Goal: Use online tool/utility: Utilize a website feature to perform a specific function

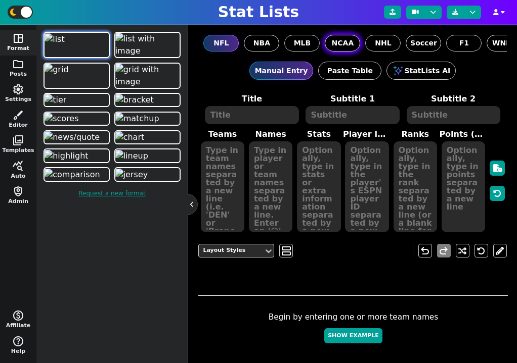
click at [333, 42] on span "NCAA" at bounding box center [343, 43] width 22 height 11
click at [0, 0] on input "NCAA" at bounding box center [0, 0] width 0 height 0
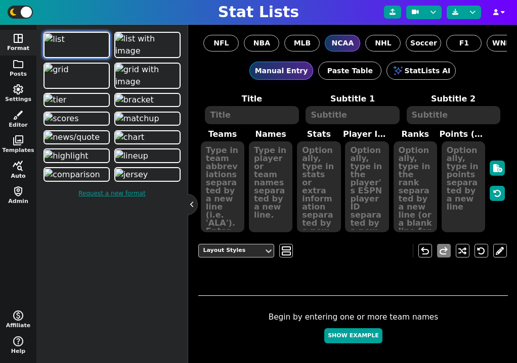
click at [19, 166] on span "query_stats" at bounding box center [18, 166] width 12 height 12
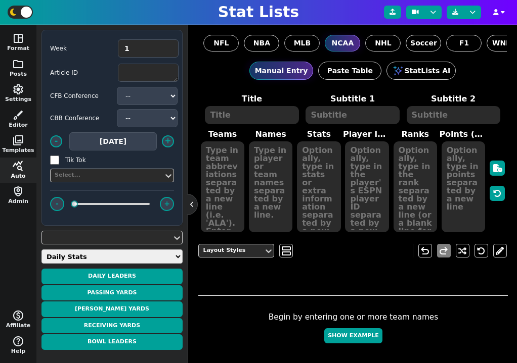
click at [99, 258] on select "Daily Stats QB Stats RB Stats WR Stats TE Stats IDP Stats Other Stats Team Stat…" at bounding box center [111, 257] width 141 height 14
select select "odds"
click at [41, 250] on select "Daily Stats QB Stats RB Stats WR Stats TE Stats IDP Stats Other Stats Team Stat…" at bounding box center [111, 257] width 141 height 14
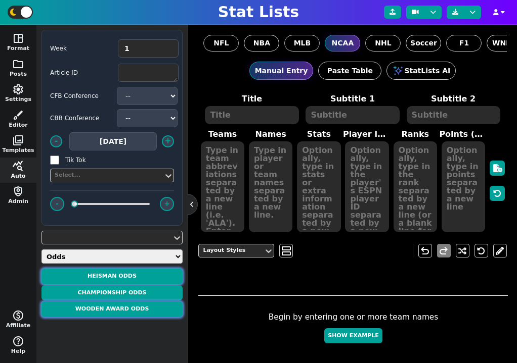
click at [118, 281] on button "Heisman Odds" at bounding box center [111, 277] width 141 height 16
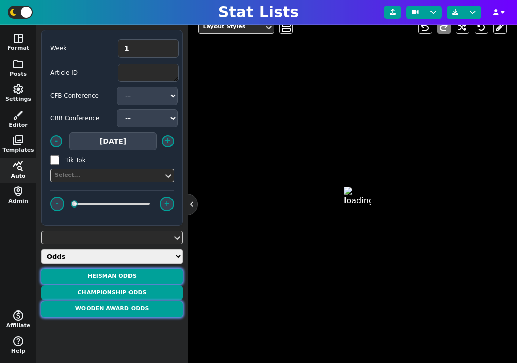
scroll to position [229, 0]
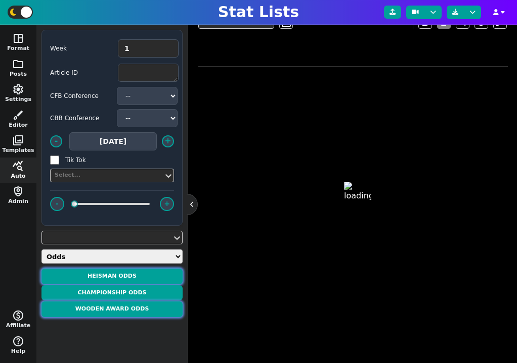
type textarea "HEISMAN ODDS"
type textarea "According to ESPN BET"
type textarea "[PERSON_NAME] LSU UGA ASU"
type textarea "ARCH##[PERSON_NAME]##[PERSON_NAME]##[PERSON_NAME]##[PERSON_NAME]##[PERSON_NAME]"
type textarea "4870906 4685413 4567747 4430841 5078810"
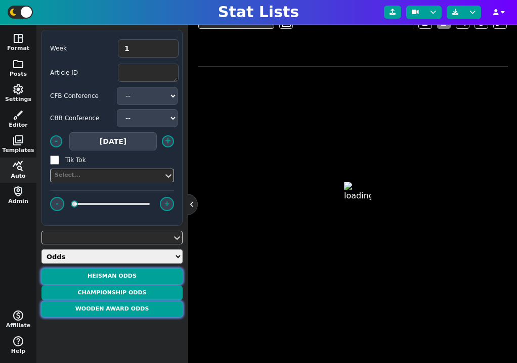
type textarea "+650 +900 +900 +1800 +2000"
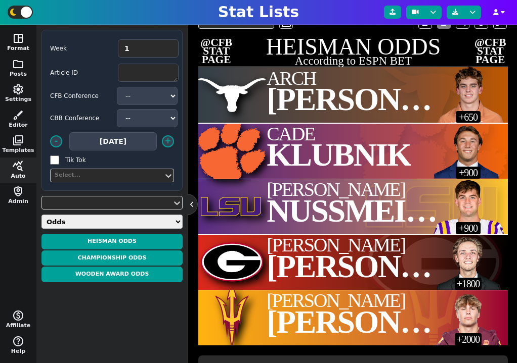
drag, startPoint x: 98, startPoint y: 312, endPoint x: 17, endPoint y: 46, distance: 277.9
click at [17, 46] on button "space_dashboard Format" at bounding box center [18, 43] width 36 height 26
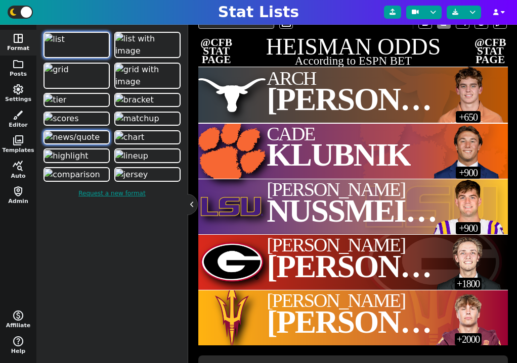
drag, startPoint x: 17, startPoint y: 46, endPoint x: 86, endPoint y: 316, distance: 279.1
click at [86, 144] on img at bounding box center [71, 137] width 55 height 12
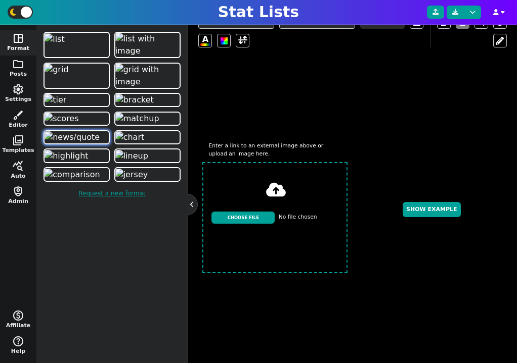
click at [78, 125] on img at bounding box center [61, 119] width 34 height 12
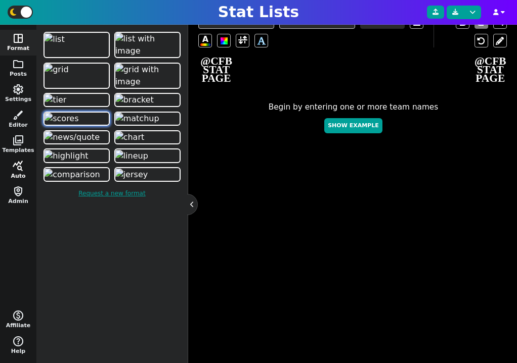
drag, startPoint x: 86, startPoint y: 316, endPoint x: 19, endPoint y: 170, distance: 161.1
click at [19, 170] on span "query_stats" at bounding box center [18, 166] width 12 height 12
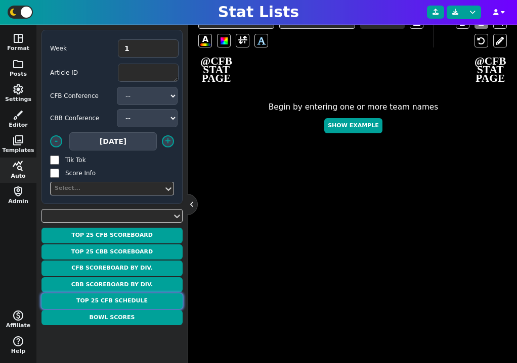
click at [113, 298] on button "Top 25 CFB Schedule" at bounding box center [111, 302] width 141 height 16
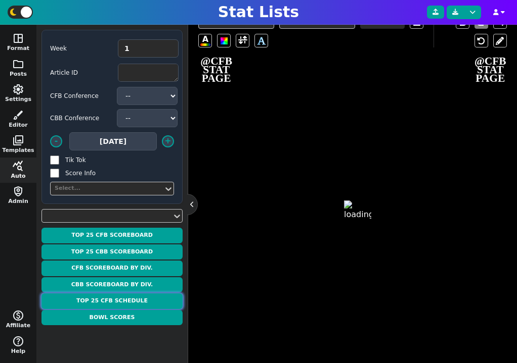
type textarea "TOP 25 SCHEDULE"
type textarea "Week 1"
type textarea "WIU ILL TEX OSU SYR TENN ODU IU NEV PSU MRSH UGA ALA FSU SDAK ISU MTST ORE ILST…"
type textarea "63.5 O/U -48.5 46.5 O/U -1.5 52.5 O/U -13.5 53.5 O/U -24.5 54.5 O/U -43.5 52.5 …"
type textarea "[DATE] 7:30 PM EDT - Peacock [DATE] 12:00 PM EDT - FOX [DATE] 12:00 PM EDT - AB…"
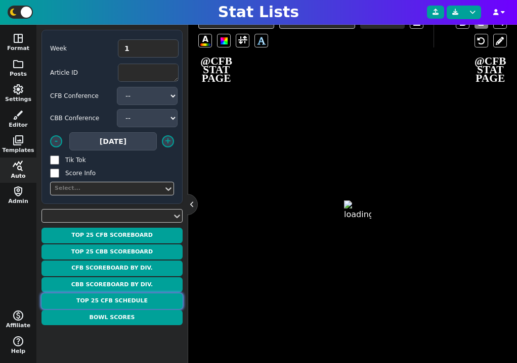
type textarea "12 1 3 24 20 2 5 8 22 7 18 15 17 19 9 4 14 23 21 16 11 13 6 10"
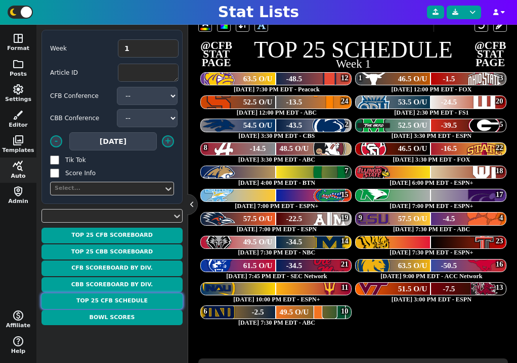
scroll to position [242, 0]
